Goal: Entertainment & Leisure: Browse casually

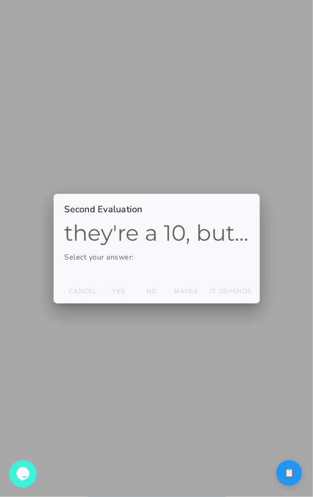
click at [133, 252] on p "Select your answer:" at bounding box center [157, 257] width 184 height 11
click at [133, 260] on p "Select your answer:" at bounding box center [157, 257] width 184 height 11
click at [0, 0] on slot "Yes" at bounding box center [0, 0] width 0 height 0
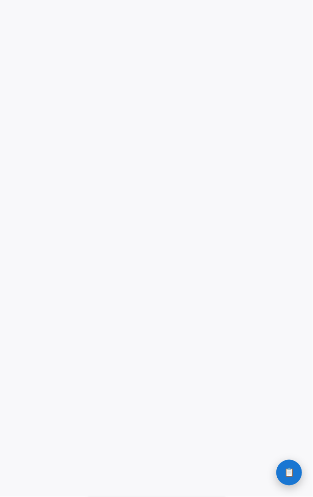
click at [293, 468] on button "📋 History" at bounding box center [290, 473] width 26 height 26
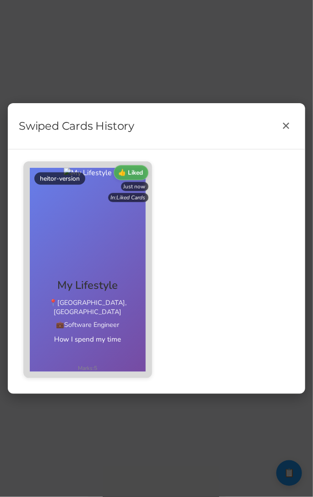
click at [276, 133] on div "Swiped Cards History ✕" at bounding box center [157, 126] width 298 height 46
click at [284, 133] on button "✕" at bounding box center [286, 126] width 17 height 17
click at [287, 132] on button "✕" at bounding box center [286, 126] width 17 height 17
click at [291, 132] on button "✕" at bounding box center [286, 126] width 17 height 17
click at [273, 90] on div "Swiped Cards History ✕ 👍 Liked Just now In: Liked Cards" at bounding box center [156, 248] width 313 height 497
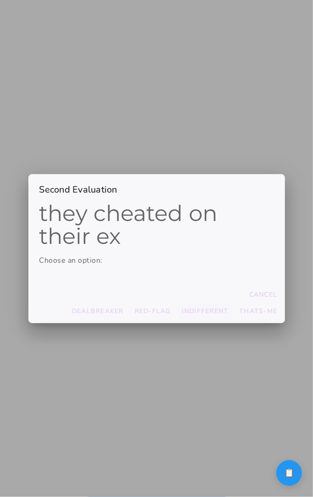
click at [0, 0] on slot "indifferent" at bounding box center [0, 0] width 0 height 0
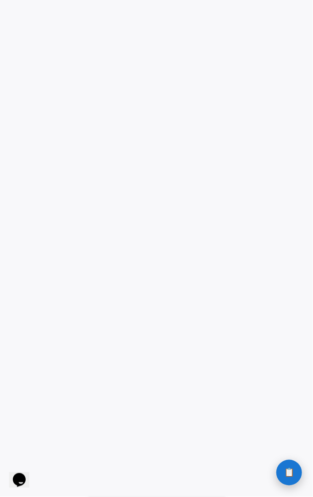
click at [281, 477] on button "📋 History" at bounding box center [290, 473] width 26 height 26
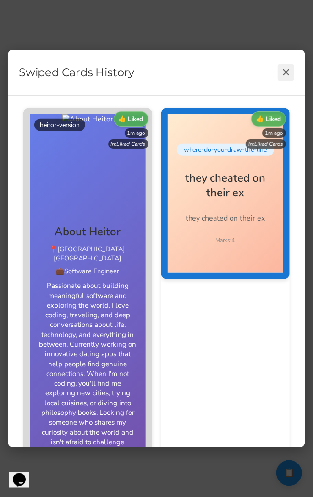
click at [290, 69] on button "✕" at bounding box center [286, 72] width 17 height 17
click at [212, 473] on div "Swiped Cards History ✕ 👍 Liked 1m ago In: Liked Cards 👍 Liked 1m ago In: Liked …" at bounding box center [156, 248] width 313 height 497
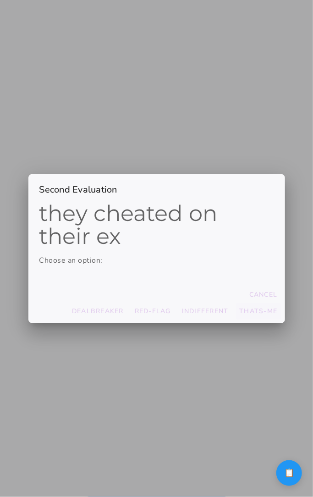
click at [0, 0] on slot "thats-me" at bounding box center [0, 0] width 0 height 0
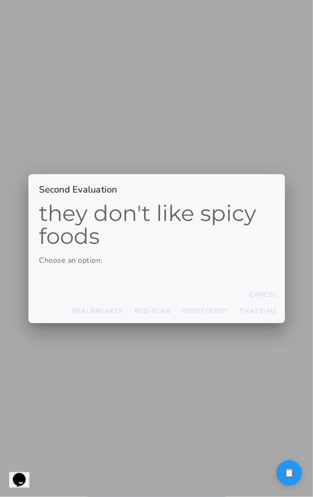
click at [88, 193] on h2 "Second Evaluation" at bounding box center [156, 187] width 257 height 27
click at [0, 0] on slot "indifferent" at bounding box center [0, 0] width 0 height 0
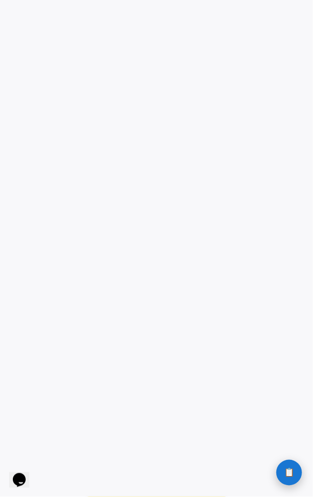
click at [281, 473] on button "📋 History" at bounding box center [290, 473] width 26 height 26
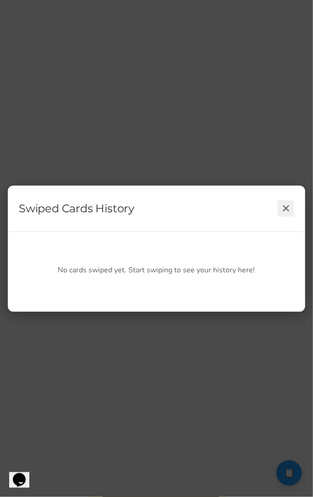
click at [284, 204] on button "✕" at bounding box center [286, 208] width 17 height 17
click at [310, 413] on div "Swiped Cards History ✕ No cards swiped yet. Start swiping to see your history h…" at bounding box center [156, 248] width 313 height 497
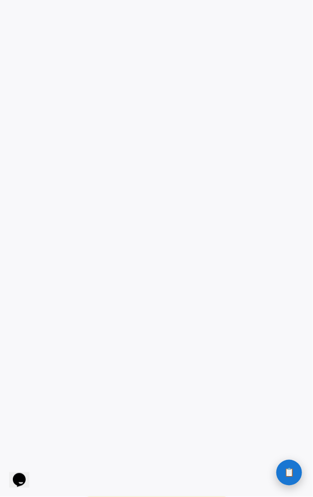
click at [284, 477] on button "📋 History" at bounding box center [290, 473] width 26 height 26
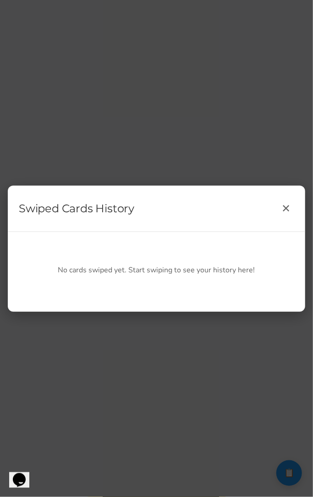
click at [276, 441] on div "Swiped Cards History ✕ No cards swiped yet. Start swiping to see your history h…" at bounding box center [156, 248] width 313 height 497
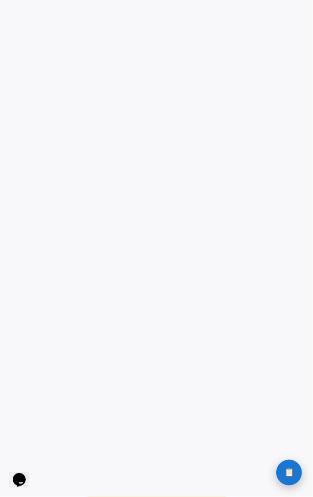
click at [285, 477] on span "📋" at bounding box center [289, 473] width 10 height 8
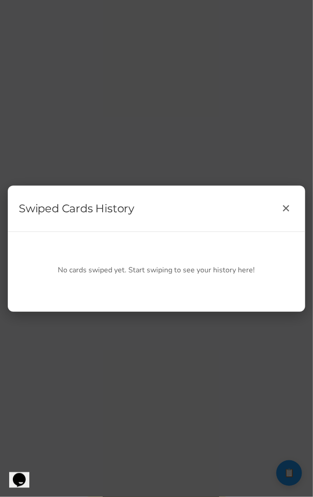
click at [272, 389] on div "Swiped Cards History ✕ No cards swiped yet. Start swiping to see your history h…" at bounding box center [156, 248] width 313 height 497
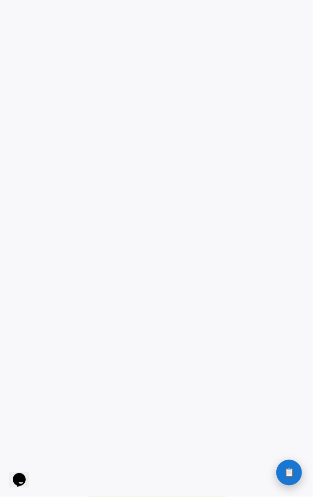
click at [291, 473] on span "📋" at bounding box center [289, 473] width 10 height 8
click at [287, 474] on span "📋" at bounding box center [289, 473] width 10 height 8
click at [294, 470] on button "📋 History" at bounding box center [290, 473] width 26 height 26
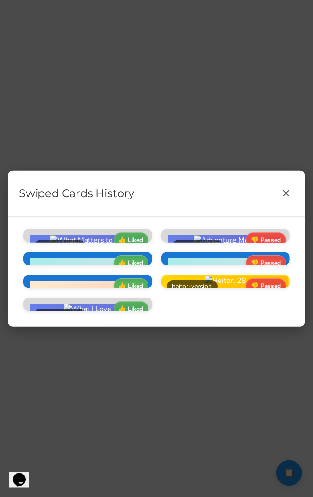
click at [274, 386] on div "Swiped Cards History ✕ 👍 Liked Just now In: Liked Cards 👎 Passed Just now In: L…" at bounding box center [156, 248] width 313 height 497
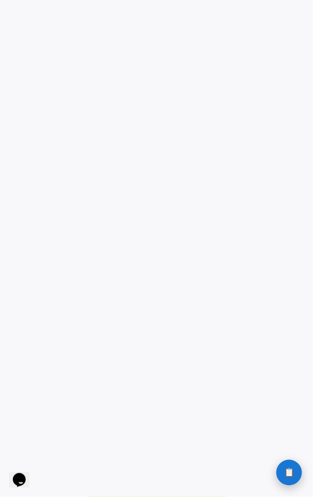
click at [289, 469] on span "📋" at bounding box center [289, 473] width 10 height 8
click at [294, 476] on button "📋 History" at bounding box center [290, 473] width 26 height 26
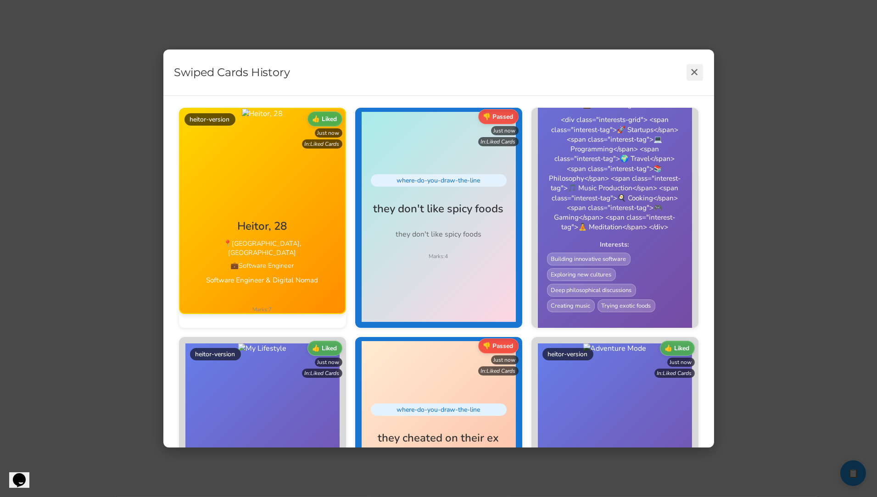
click at [313, 67] on button "✕" at bounding box center [694, 72] width 17 height 17
click at [313, 200] on div "Swiped Cards History ✕ 👍 Liked Just now In: Liked Cards 👎 Passed Just now In: L…" at bounding box center [438, 248] width 877 height 497
